Goal: Navigation & Orientation: Find specific page/section

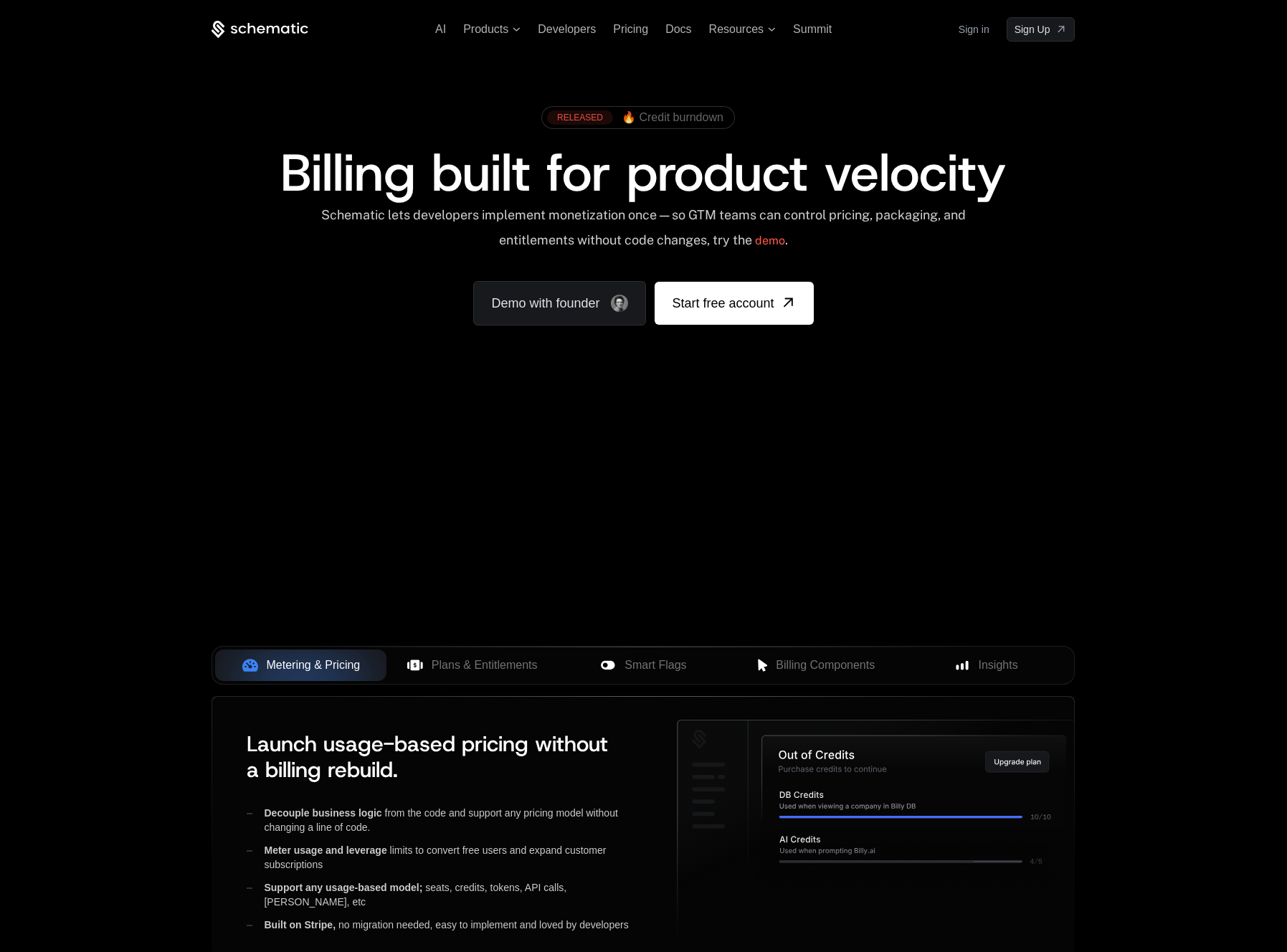
click at [628, 118] on span "🔥 Credit burndown" at bounding box center [672, 118] width 102 height 13
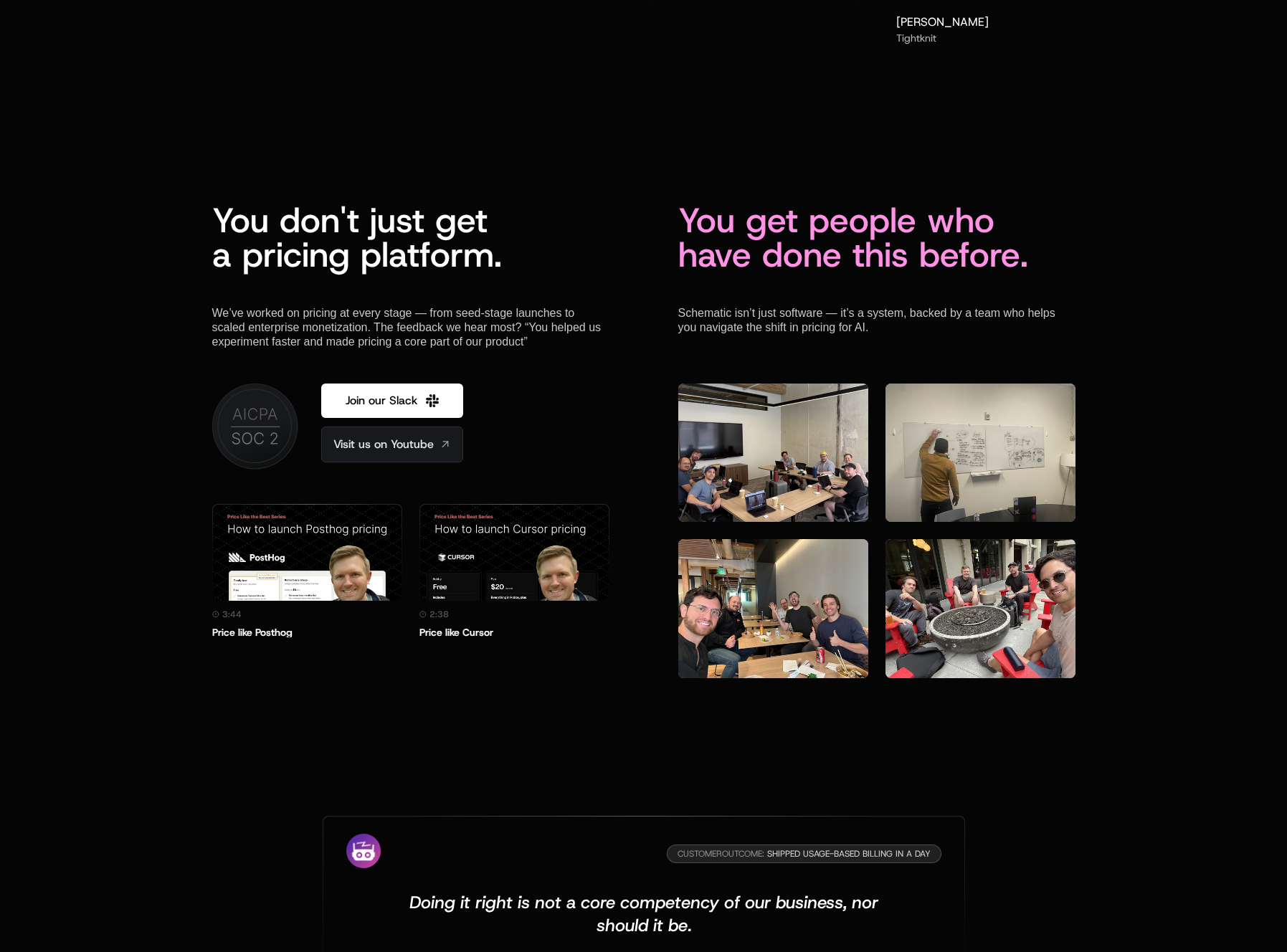
scroll to position [3861, 0]
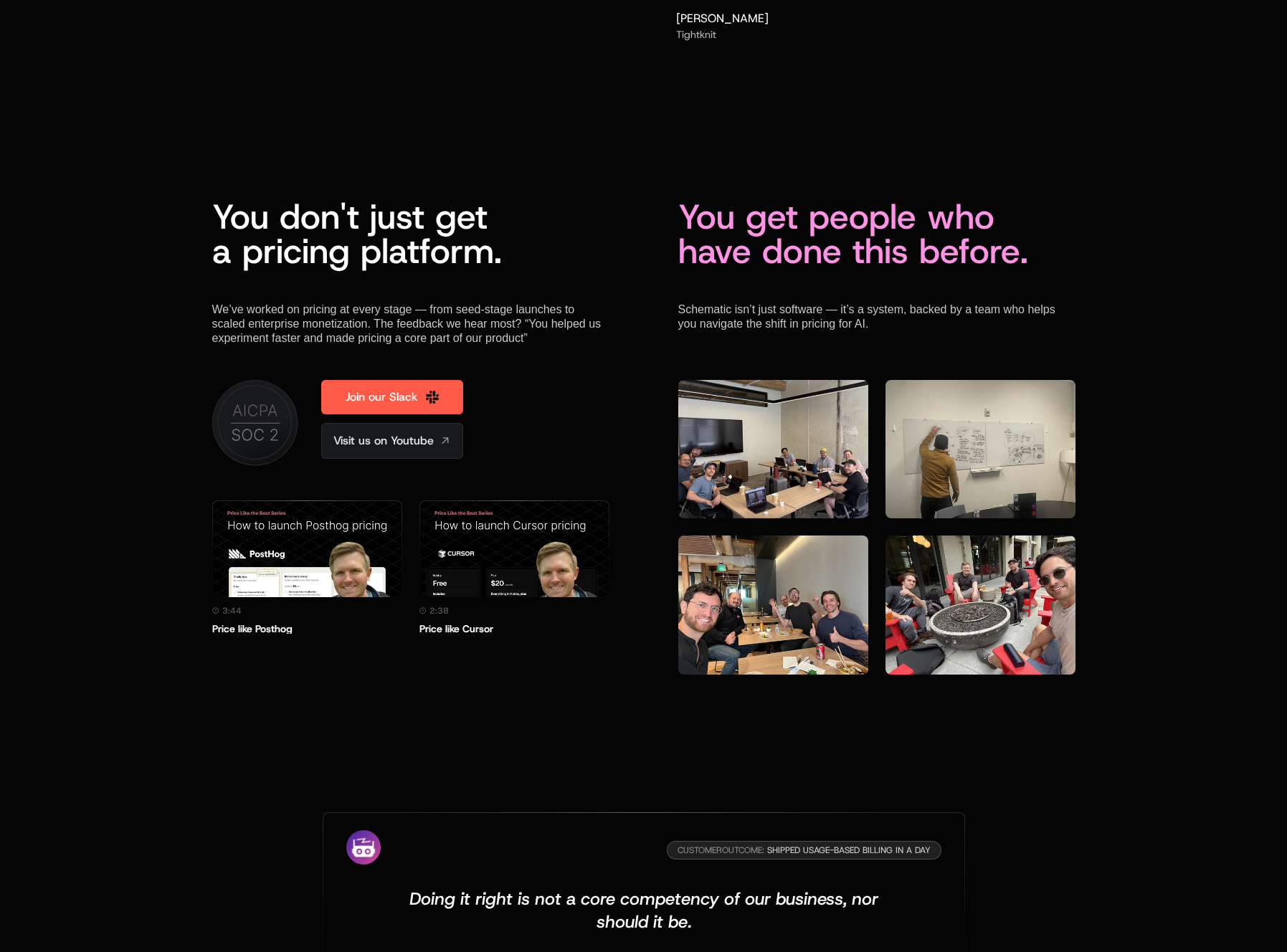
click at [412, 388] on span "Join our Slack" at bounding box center [381, 397] width 72 height 17
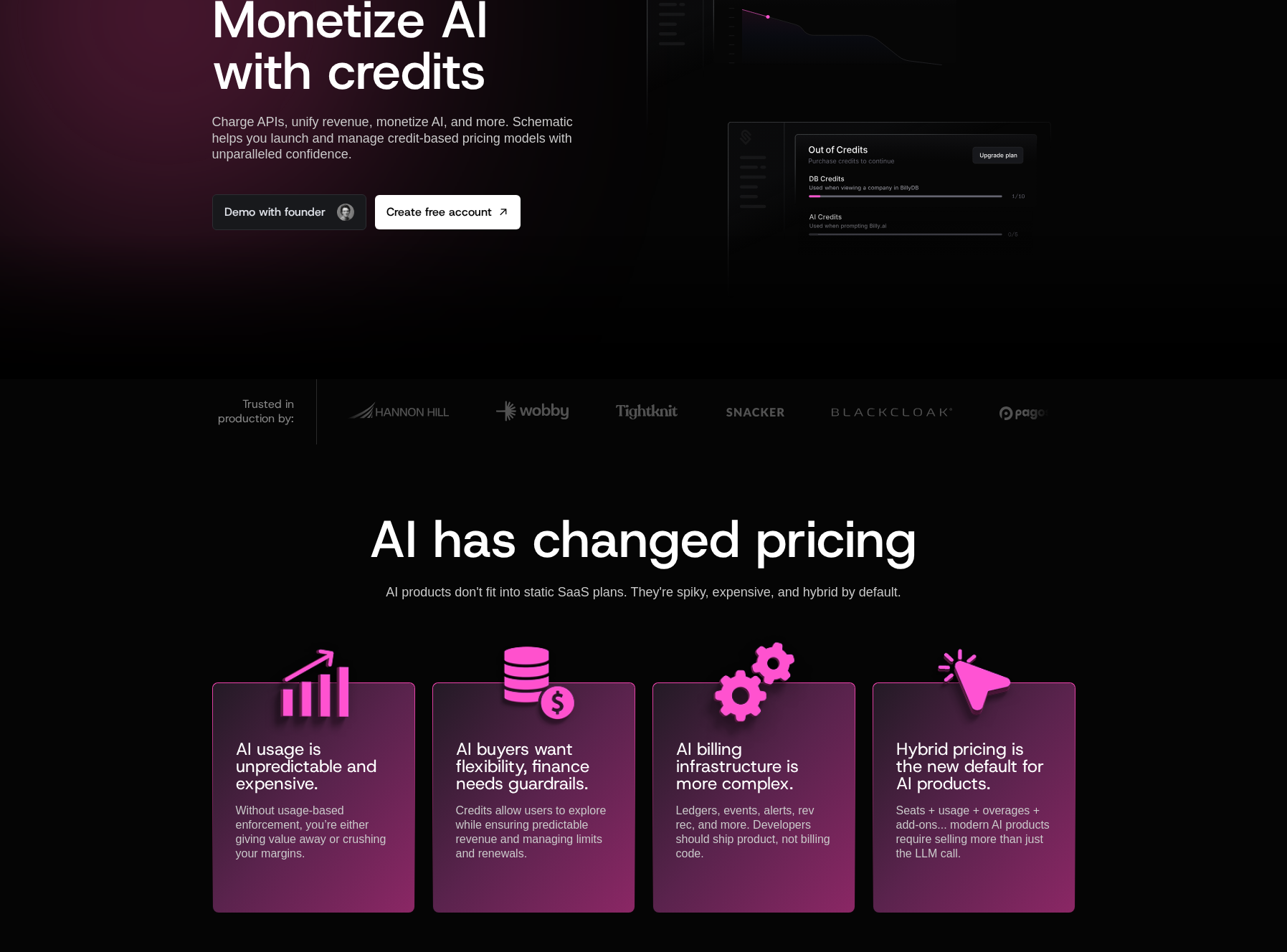
scroll to position [0, 0]
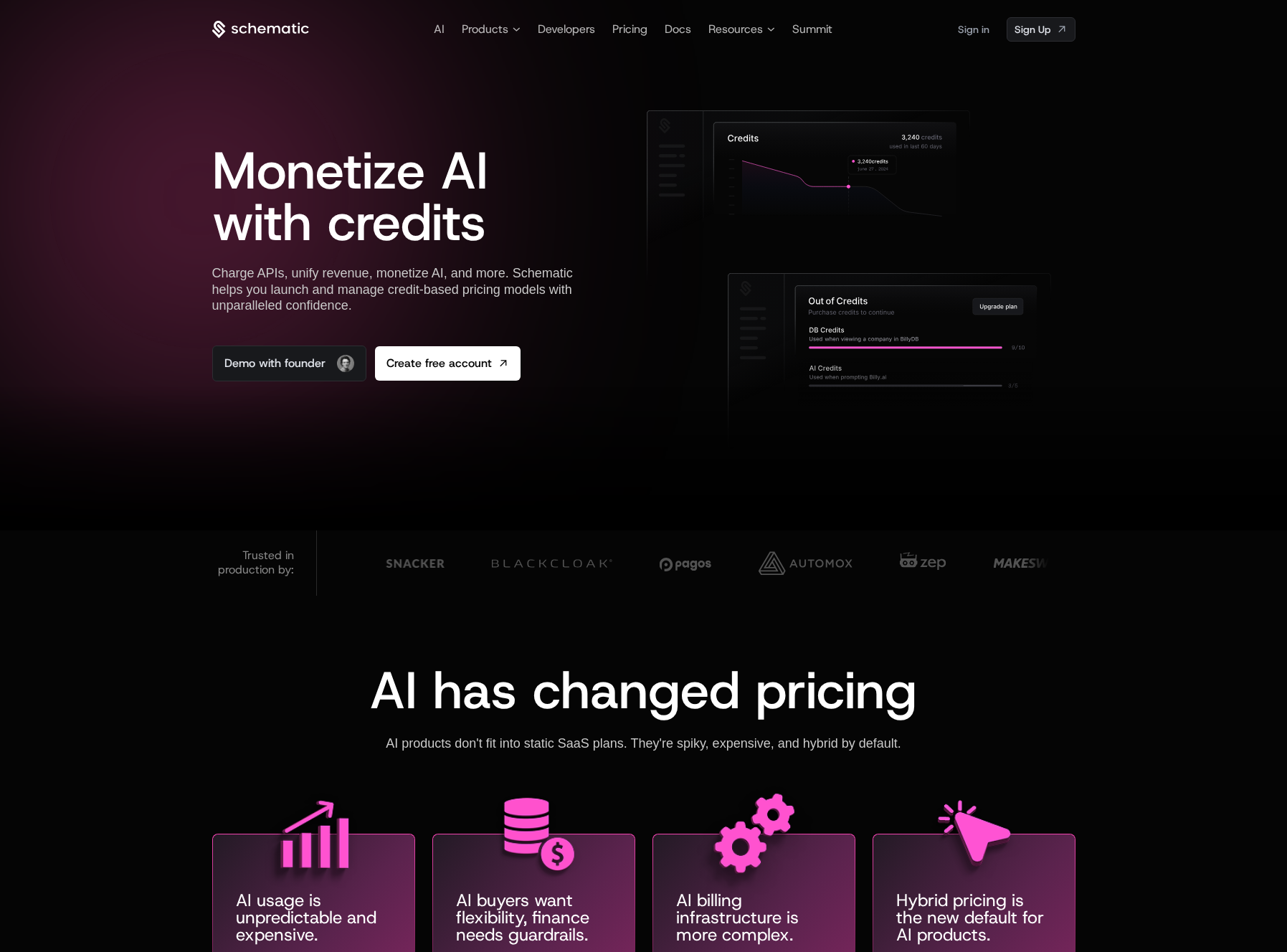
click at [290, 25] on icon at bounding box center [261, 30] width 97 height 18
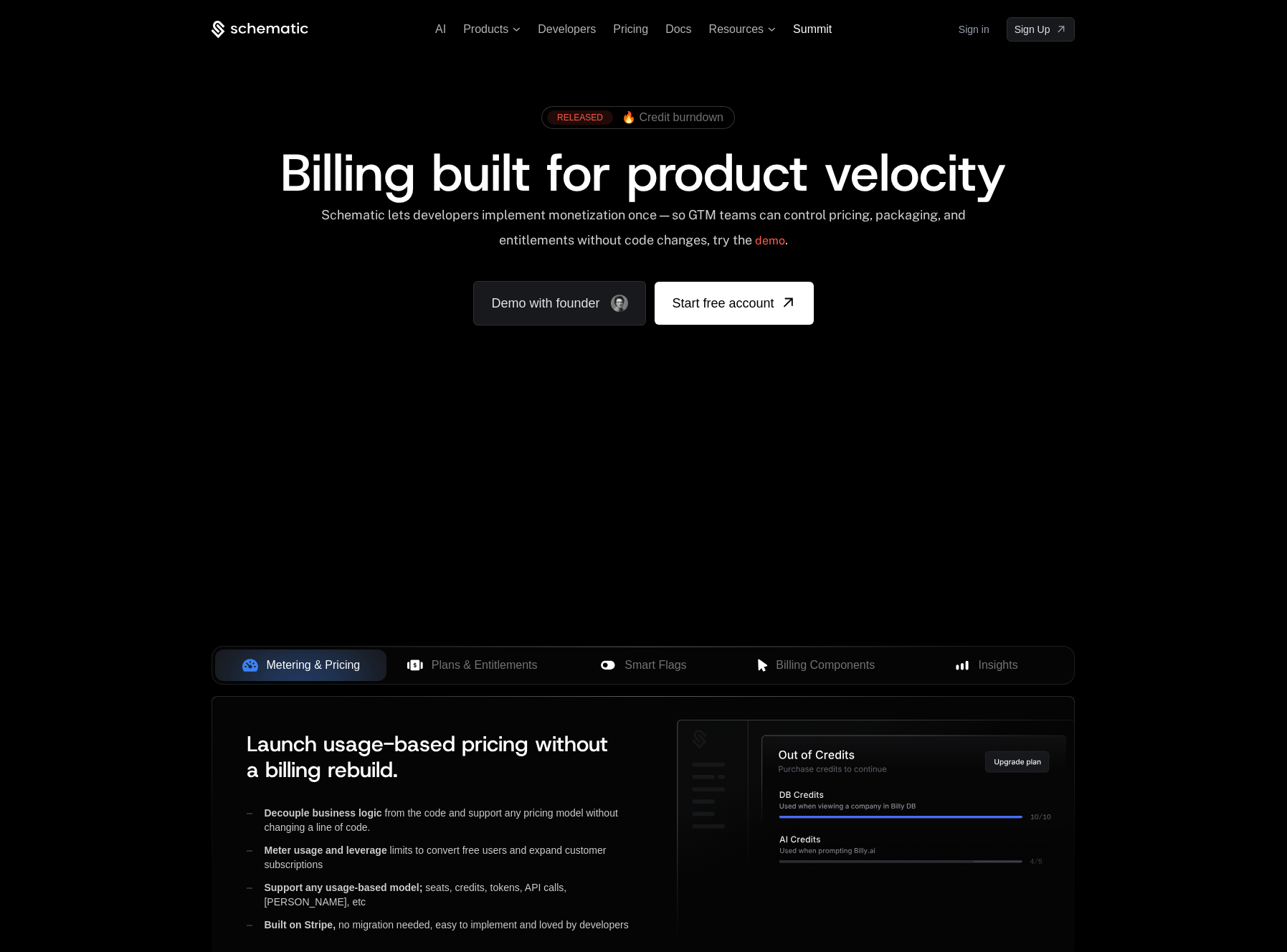
click at [822, 33] on span "Summit" at bounding box center [812, 29] width 39 height 12
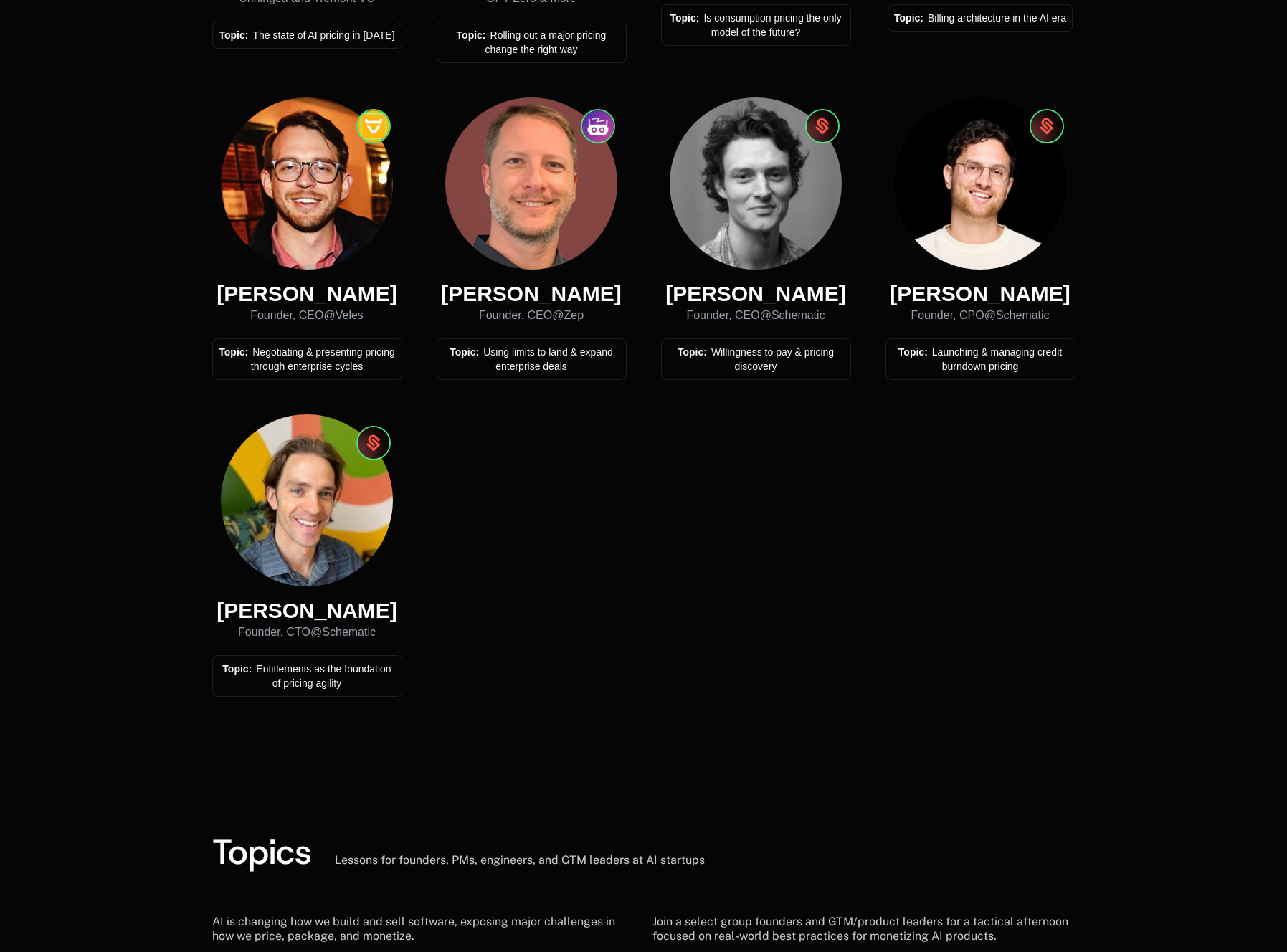
scroll to position [921, 0]
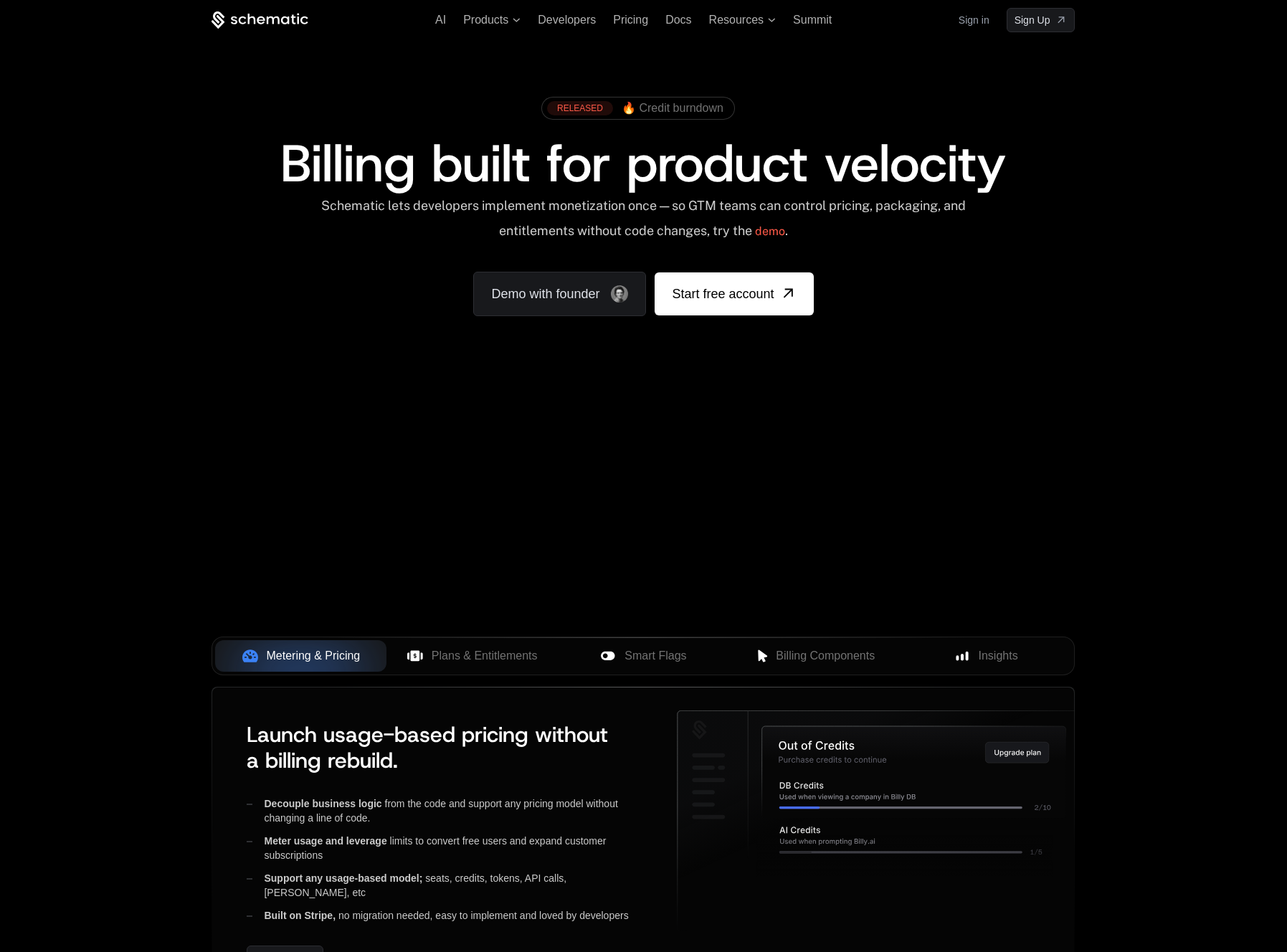
scroll to position [13, 0]
